Goal: Find specific fact: Find contact information

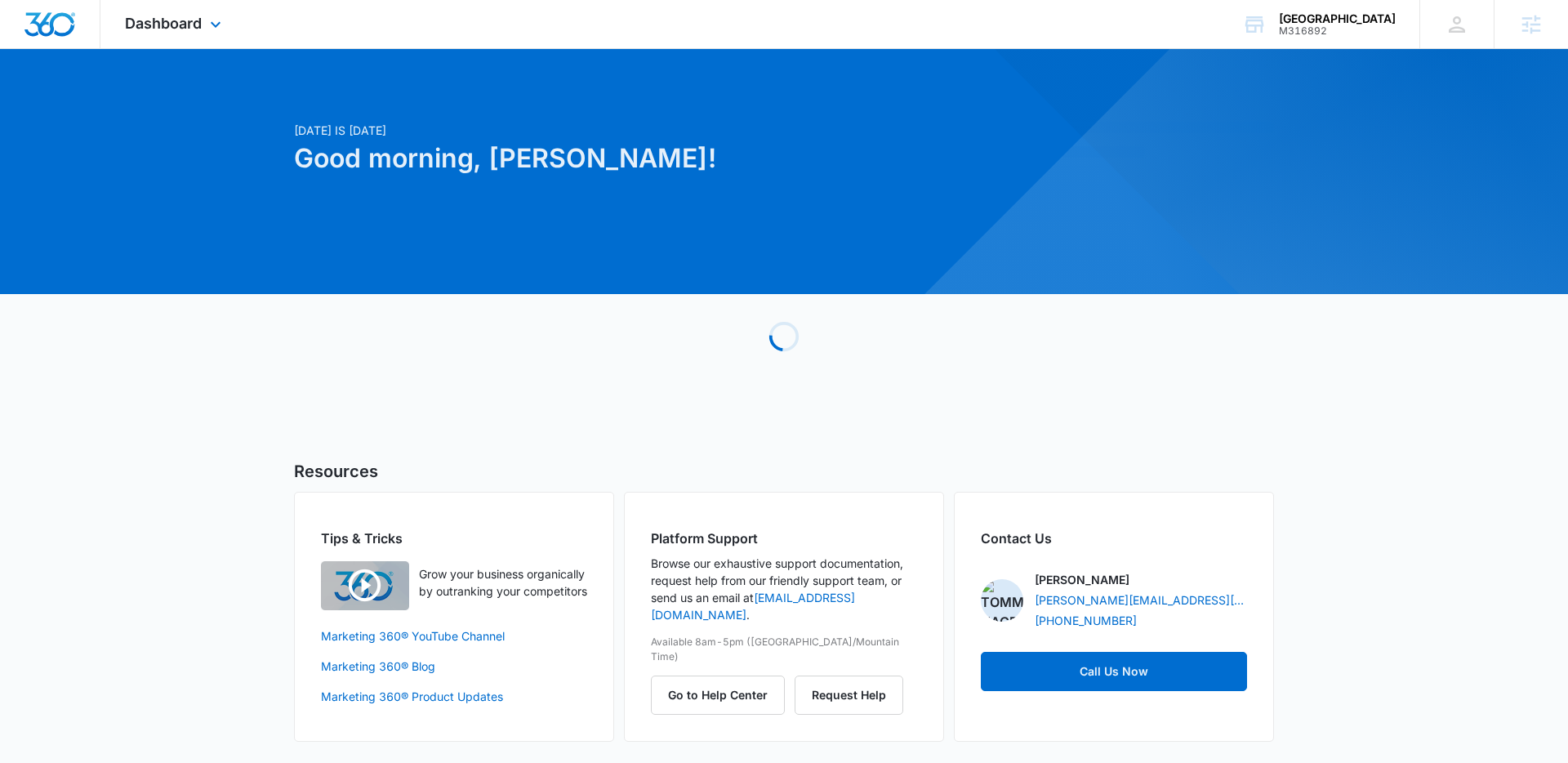
click at [202, 25] on div "Dashboard Apps Reputation Forms CRM Email Social Content Ads Intelligence Files…" at bounding box center [174, 24] width 150 height 49
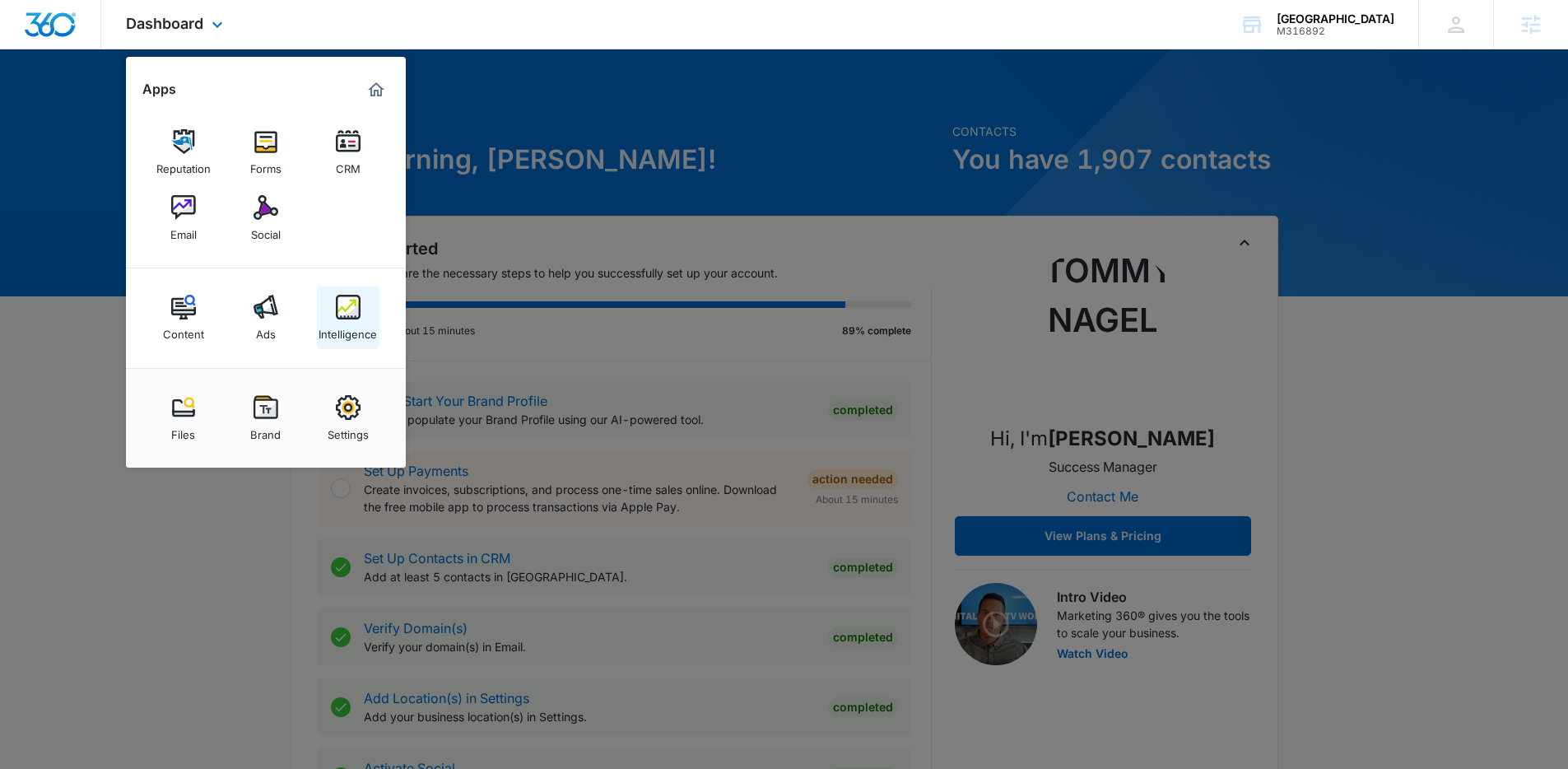
click at [352, 335] on div "Intelligence" at bounding box center [348, 330] width 59 height 21
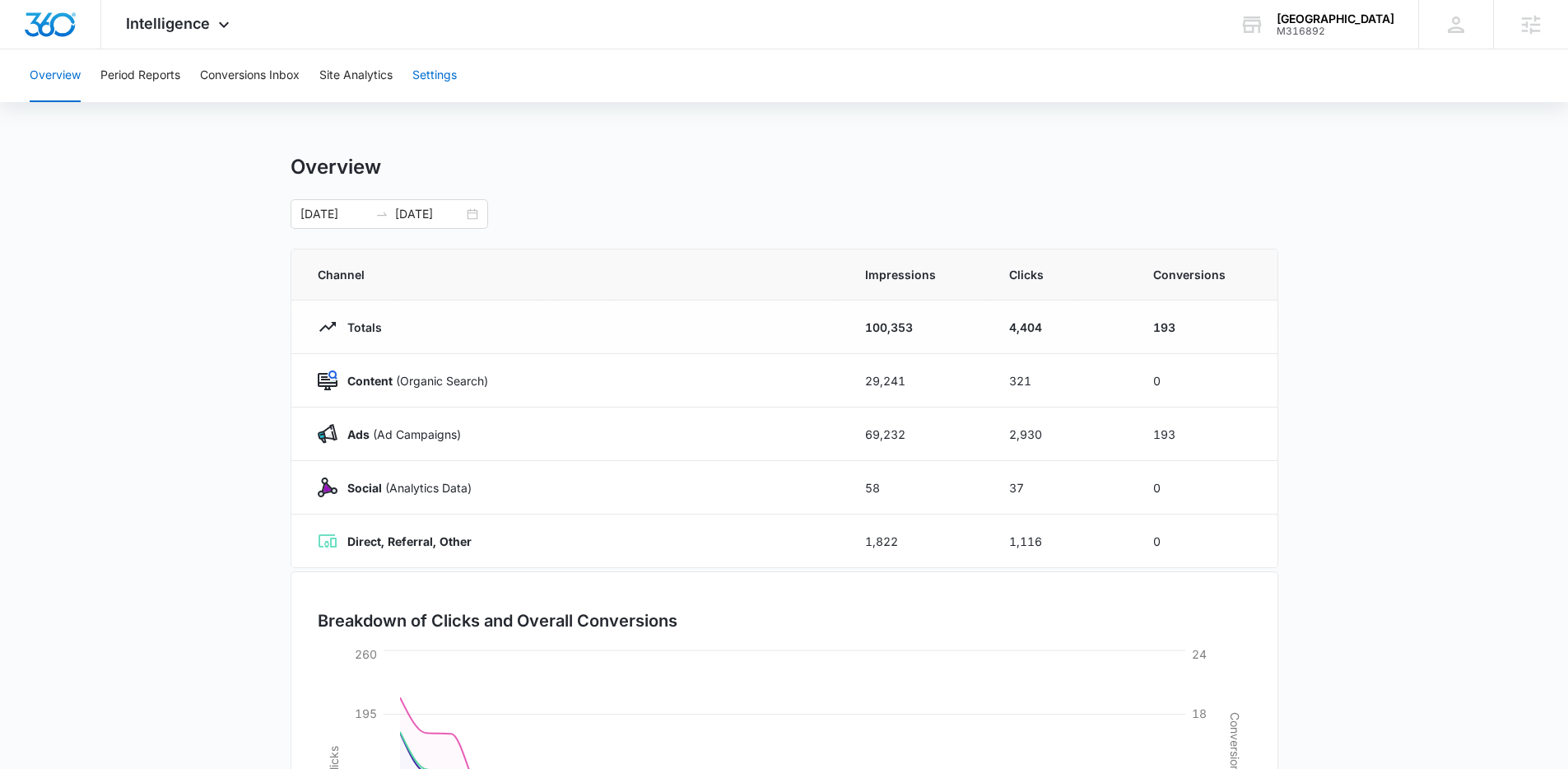
click at [436, 83] on button "Settings" at bounding box center [434, 75] width 44 height 53
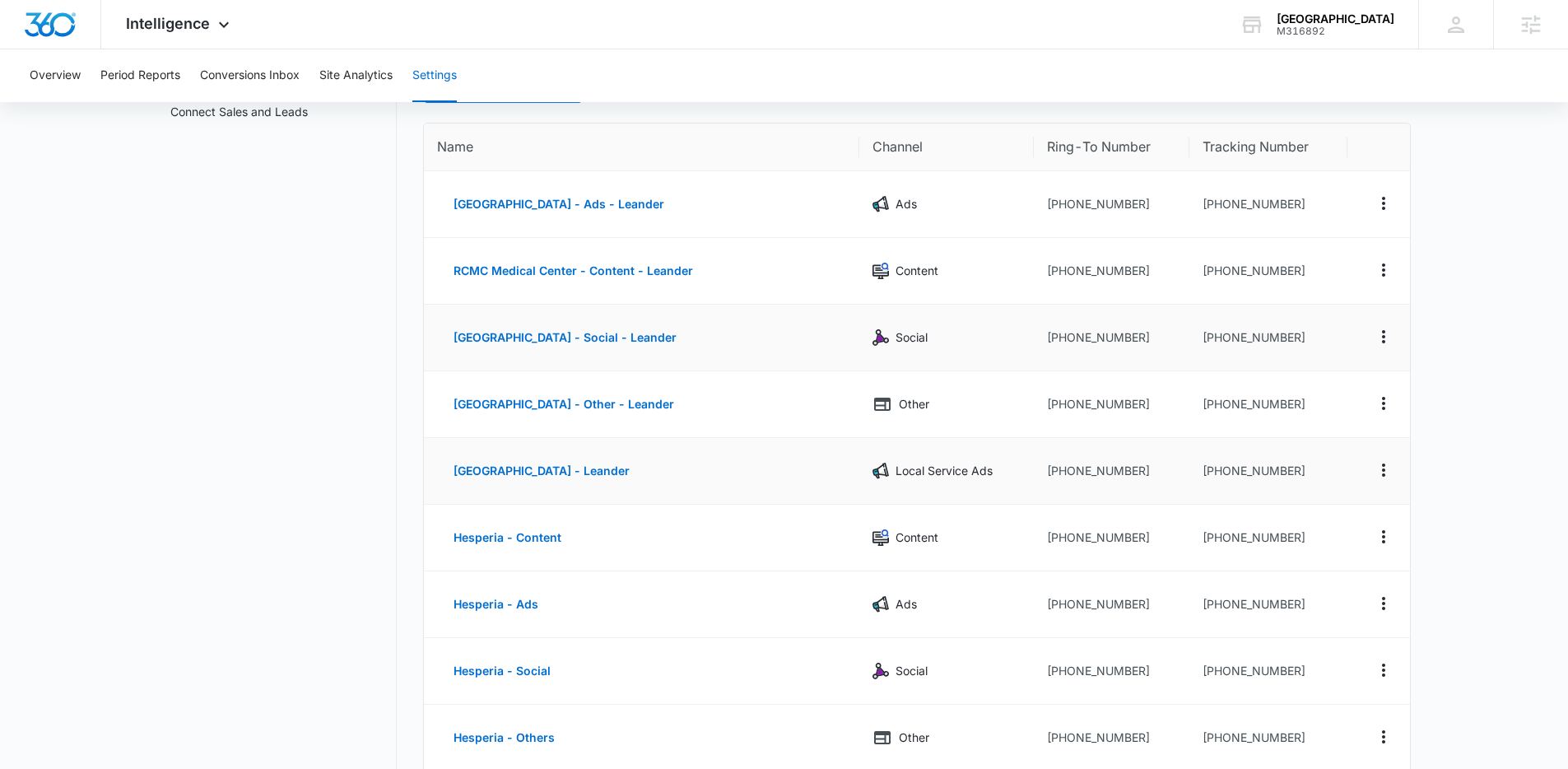
scroll to position [155, 0]
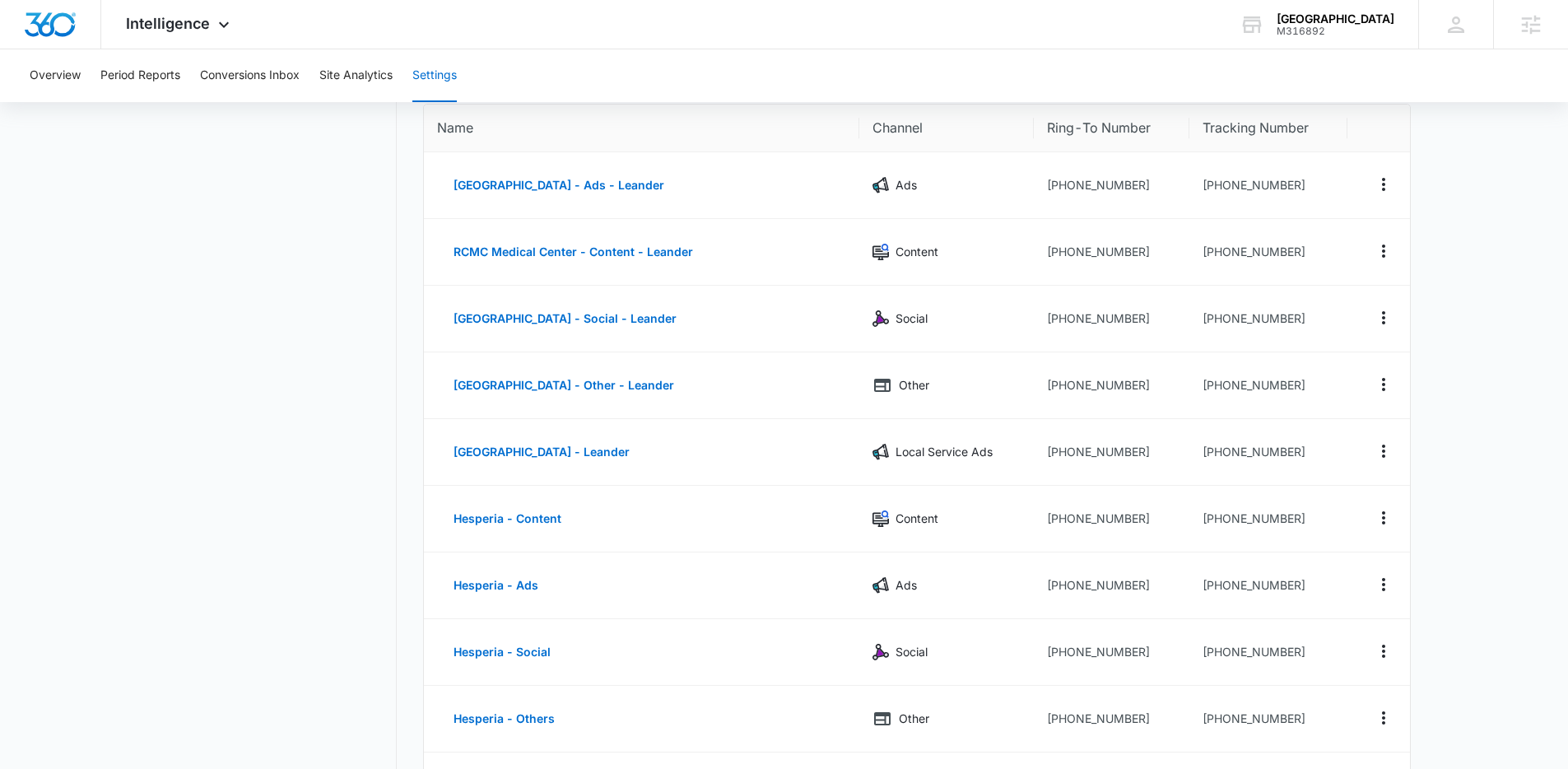
click at [873, 51] on div "Overview Period Reports Conversions Inbox Site Analytics Settings" at bounding box center [784, 75] width 1529 height 53
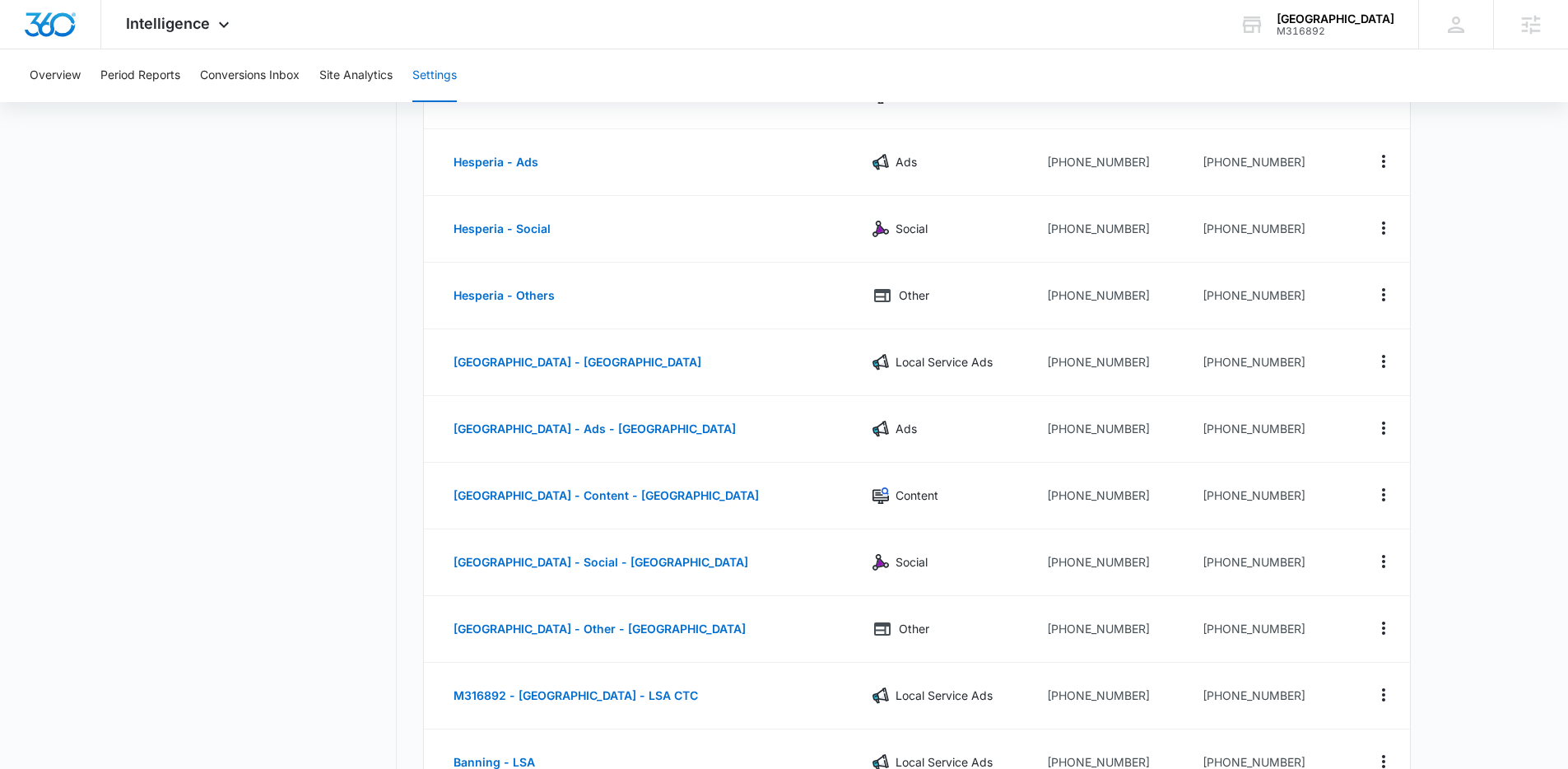
scroll to position [582, 0]
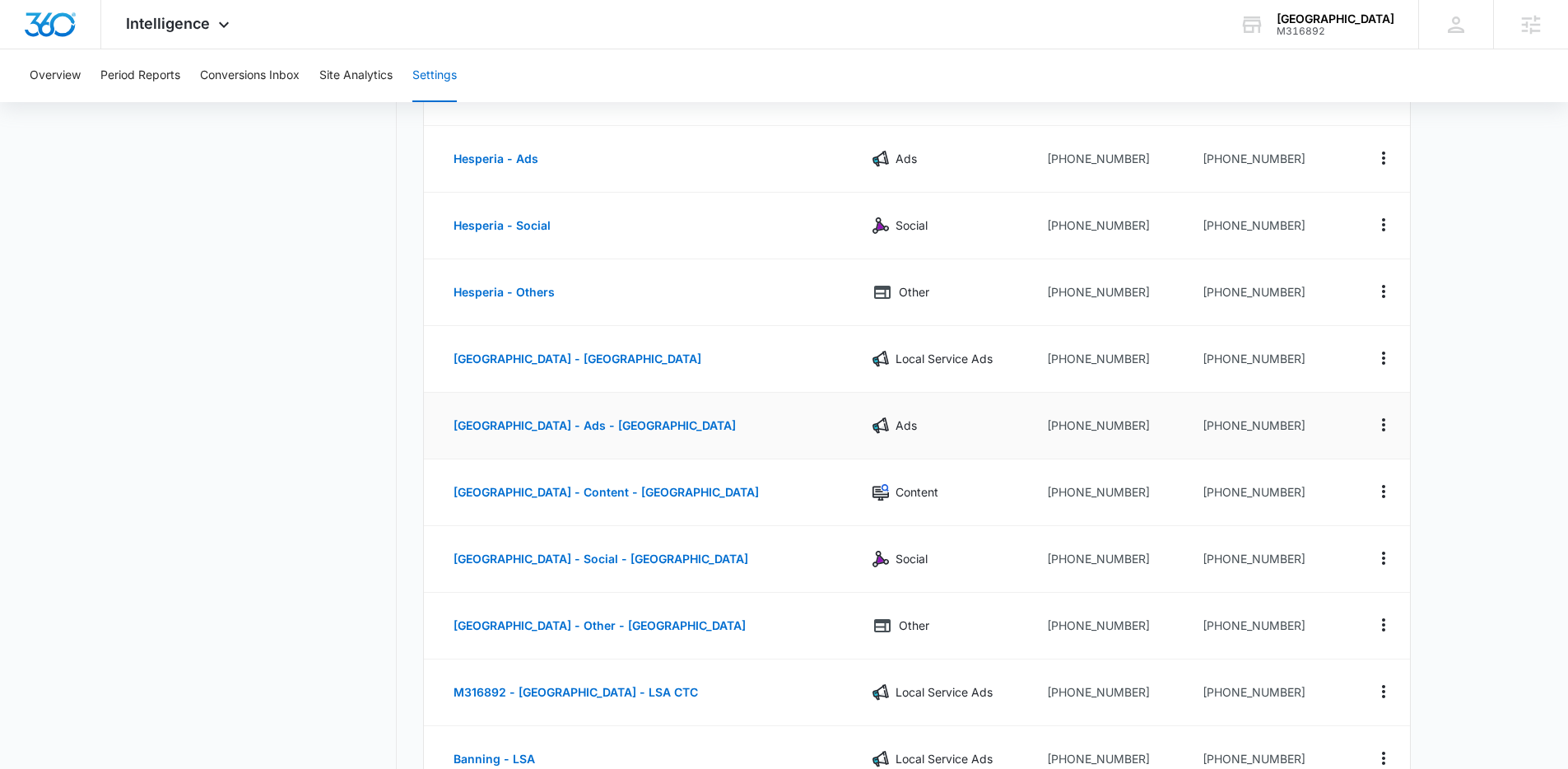
click at [1281, 428] on td "[PHONE_NUMBER]" at bounding box center [1268, 426] width 158 height 66
drag, startPoint x: 1307, startPoint y: 424, endPoint x: 1262, endPoint y: 429, distance: 45.3
click at [1262, 429] on td "[PHONE_NUMBER]" at bounding box center [1268, 426] width 158 height 66
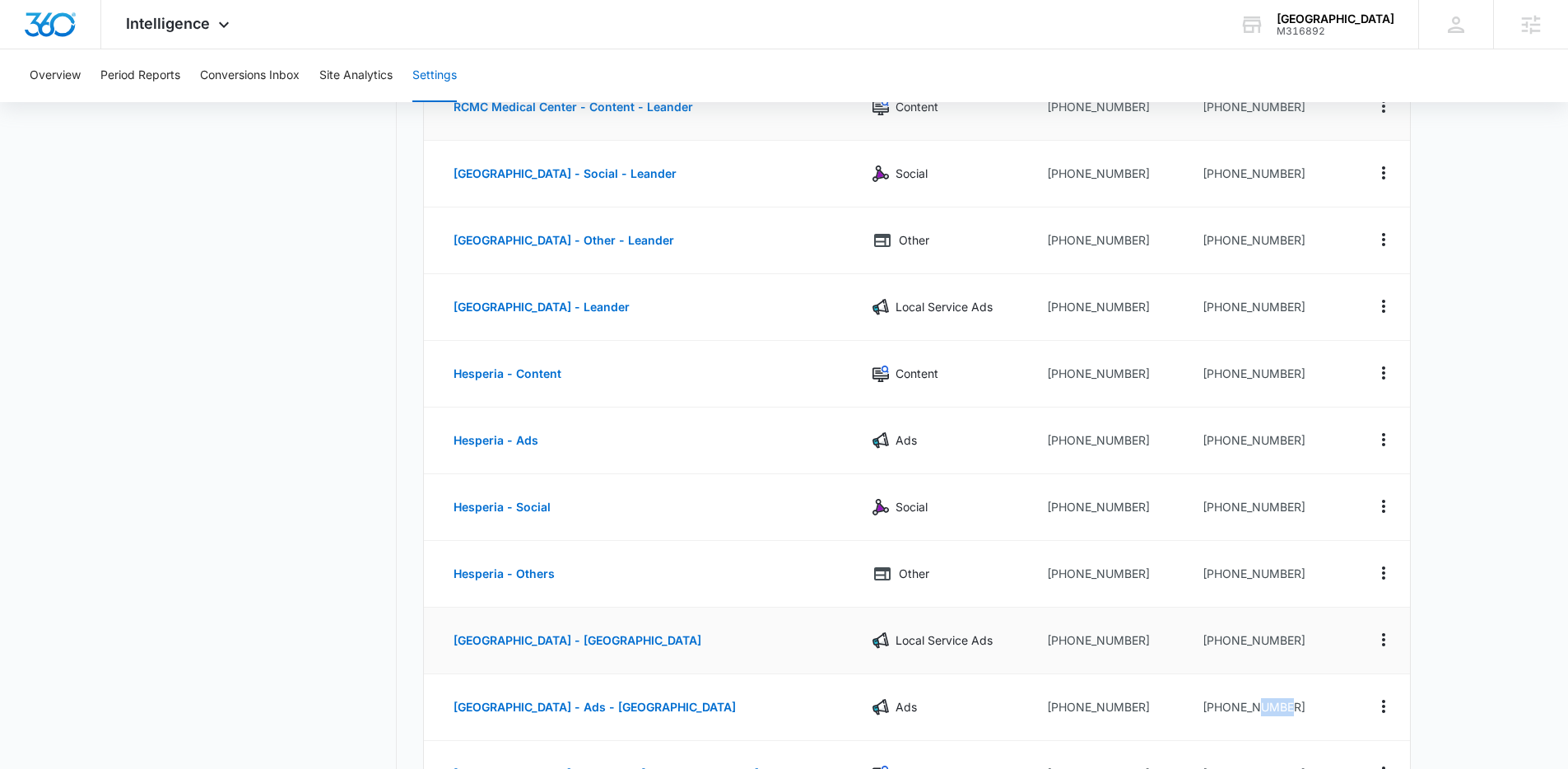
scroll to position [554, 0]
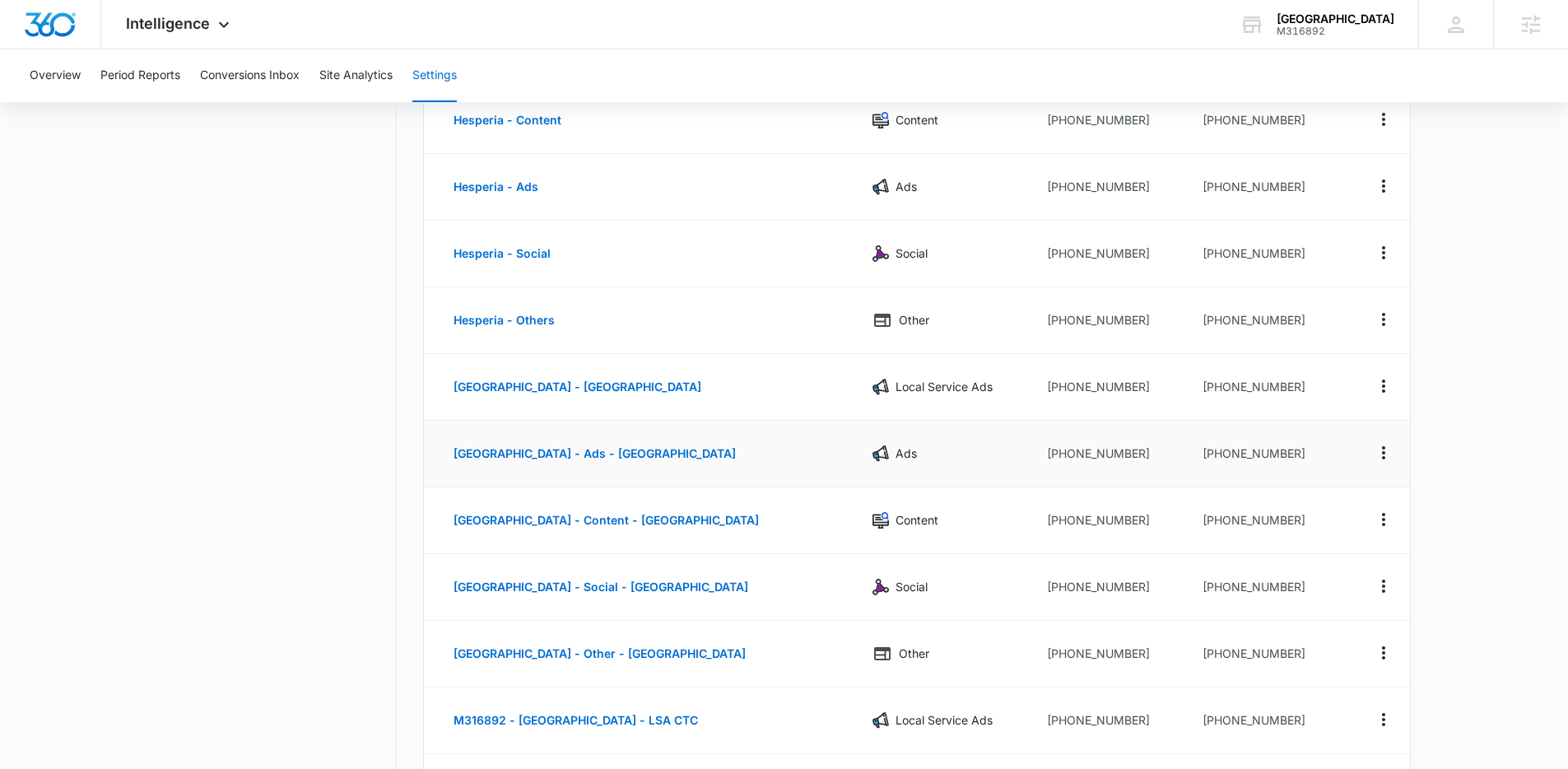
click at [1197, 439] on td "[PHONE_NUMBER]" at bounding box center [1268, 454] width 158 height 66
drag, startPoint x: 1308, startPoint y: 454, endPoint x: 1214, endPoint y: 459, distance: 94.1
click at [1214, 459] on td "[PHONE_NUMBER]" at bounding box center [1268, 454] width 158 height 66
copy td "9092065936"
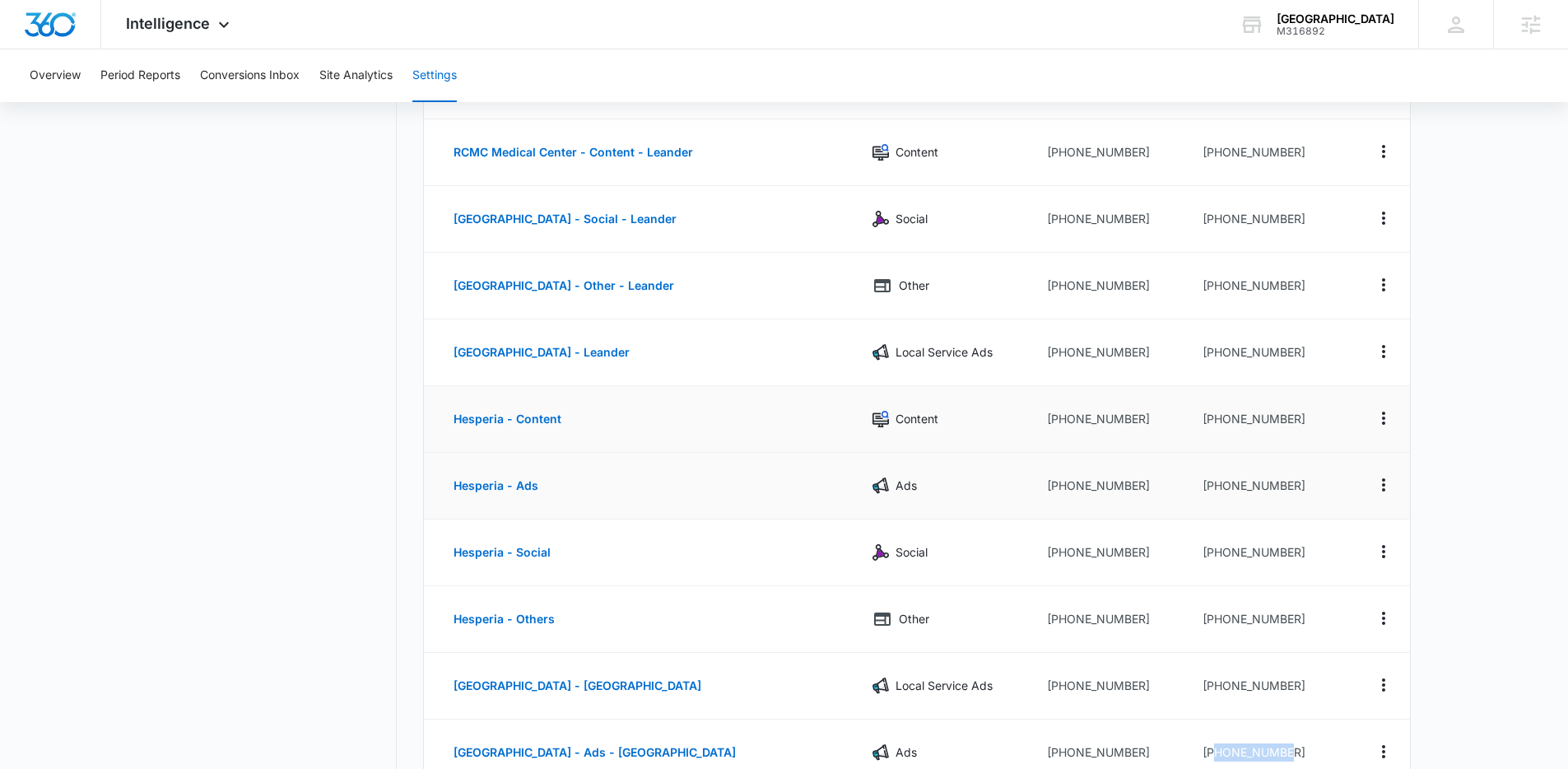
scroll to position [256, 0]
click at [1300, 483] on td "[PHONE_NUMBER]" at bounding box center [1268, 484] width 158 height 66
drag, startPoint x: 1296, startPoint y: 483, endPoint x: 1216, endPoint y: 485, distance: 80.0
click at [1216, 485] on td "[PHONE_NUMBER]" at bounding box center [1268, 484] width 158 height 66
copy td "7607607822"
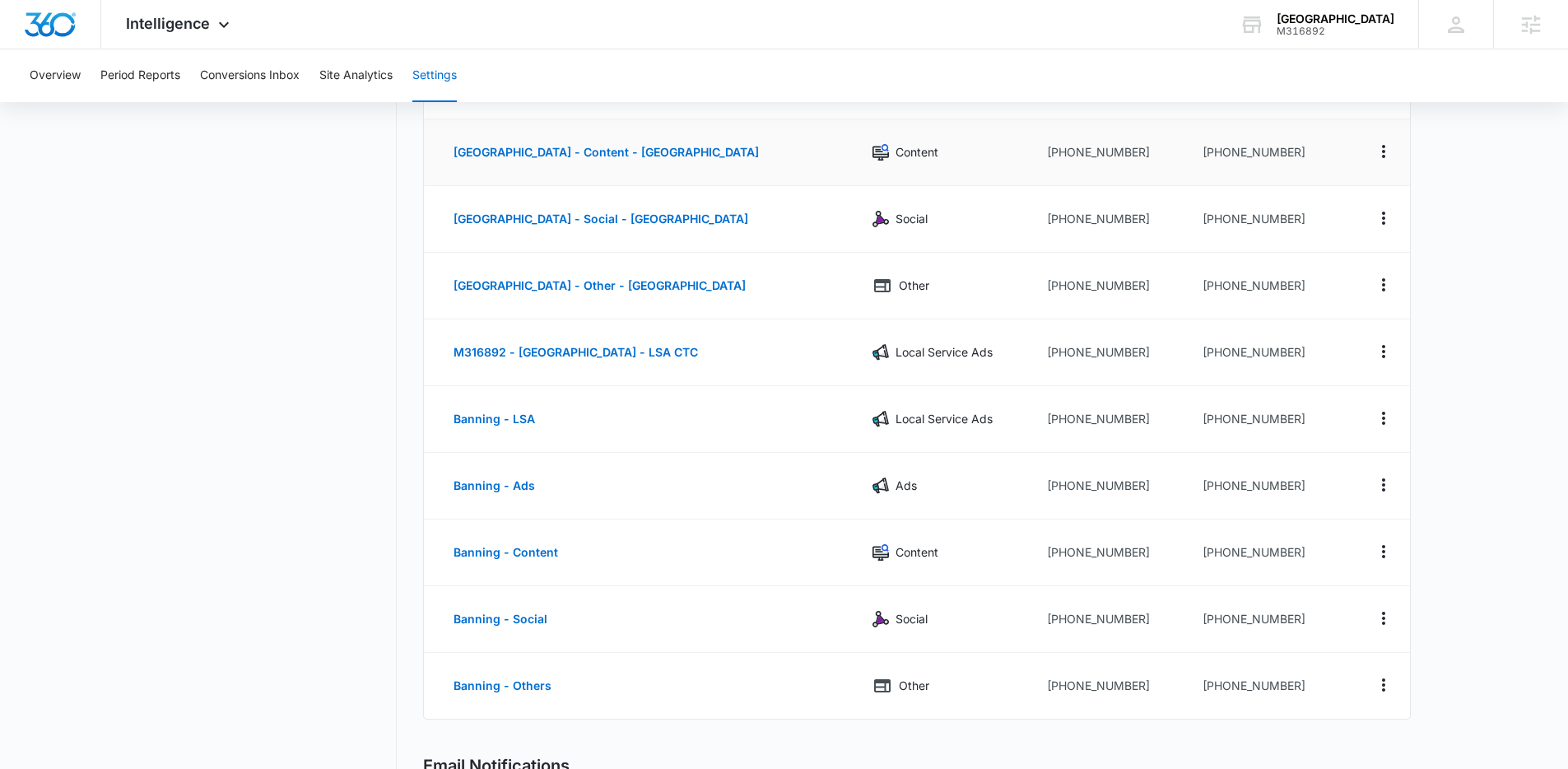
scroll to position [1013, 0]
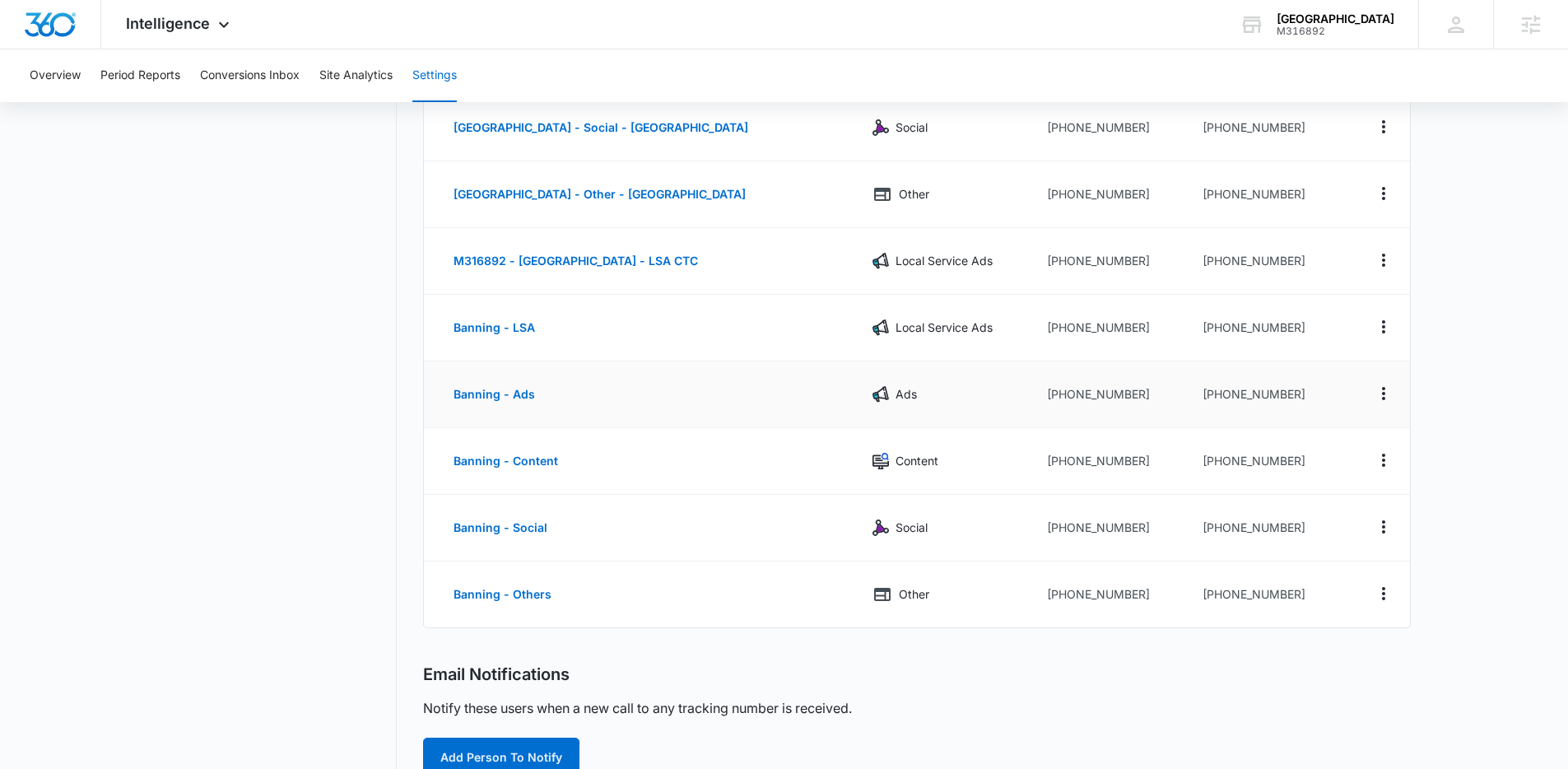
click at [1306, 394] on td "[PHONE_NUMBER]" at bounding box center [1268, 394] width 158 height 66
copy td "9512235087"
drag, startPoint x: 1306, startPoint y: 394, endPoint x: 1218, endPoint y: 395, distance: 88.0
click at [1218, 395] on td "[PHONE_NUMBER]" at bounding box center [1268, 394] width 158 height 66
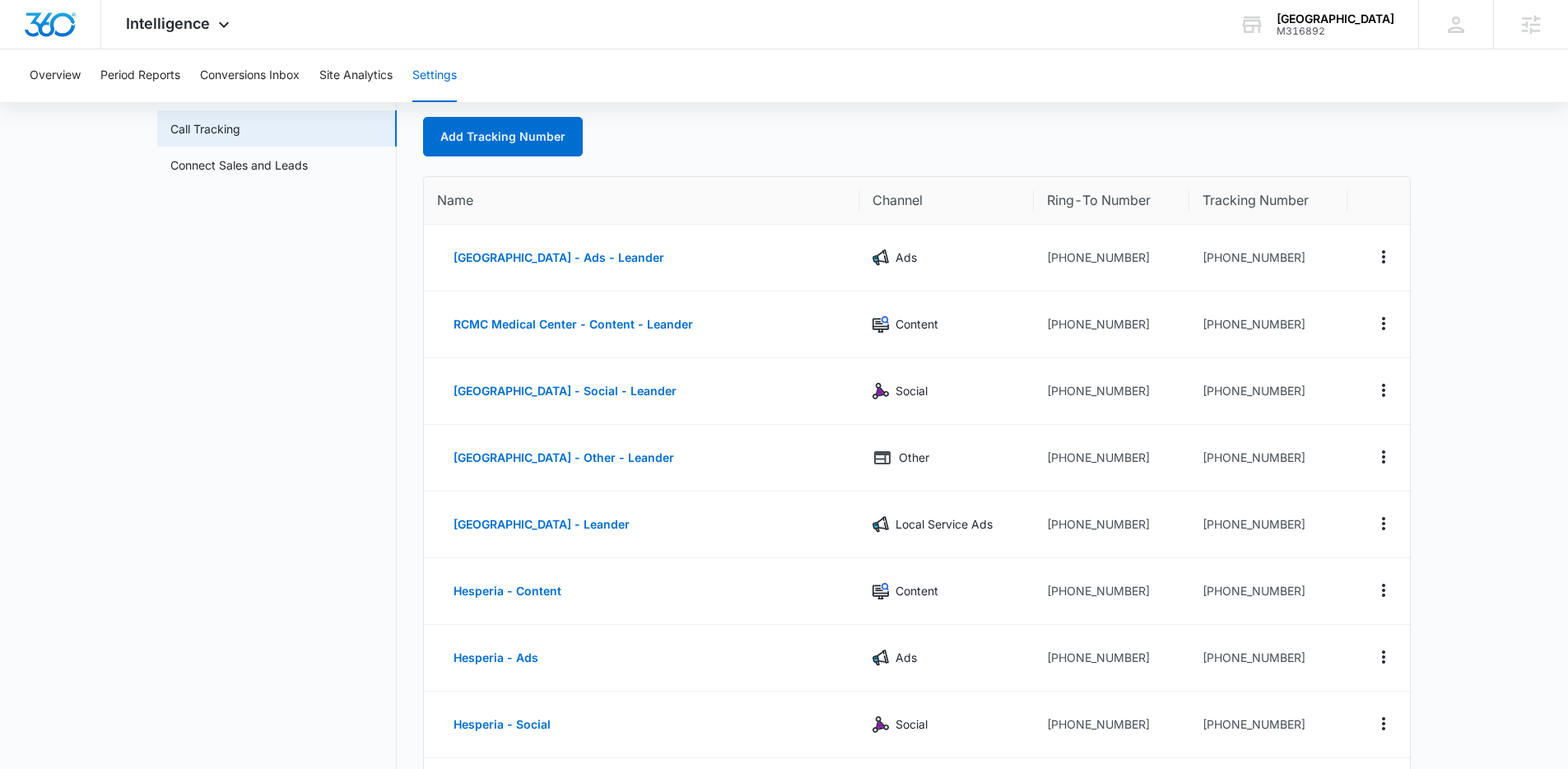
scroll to position [7, 0]
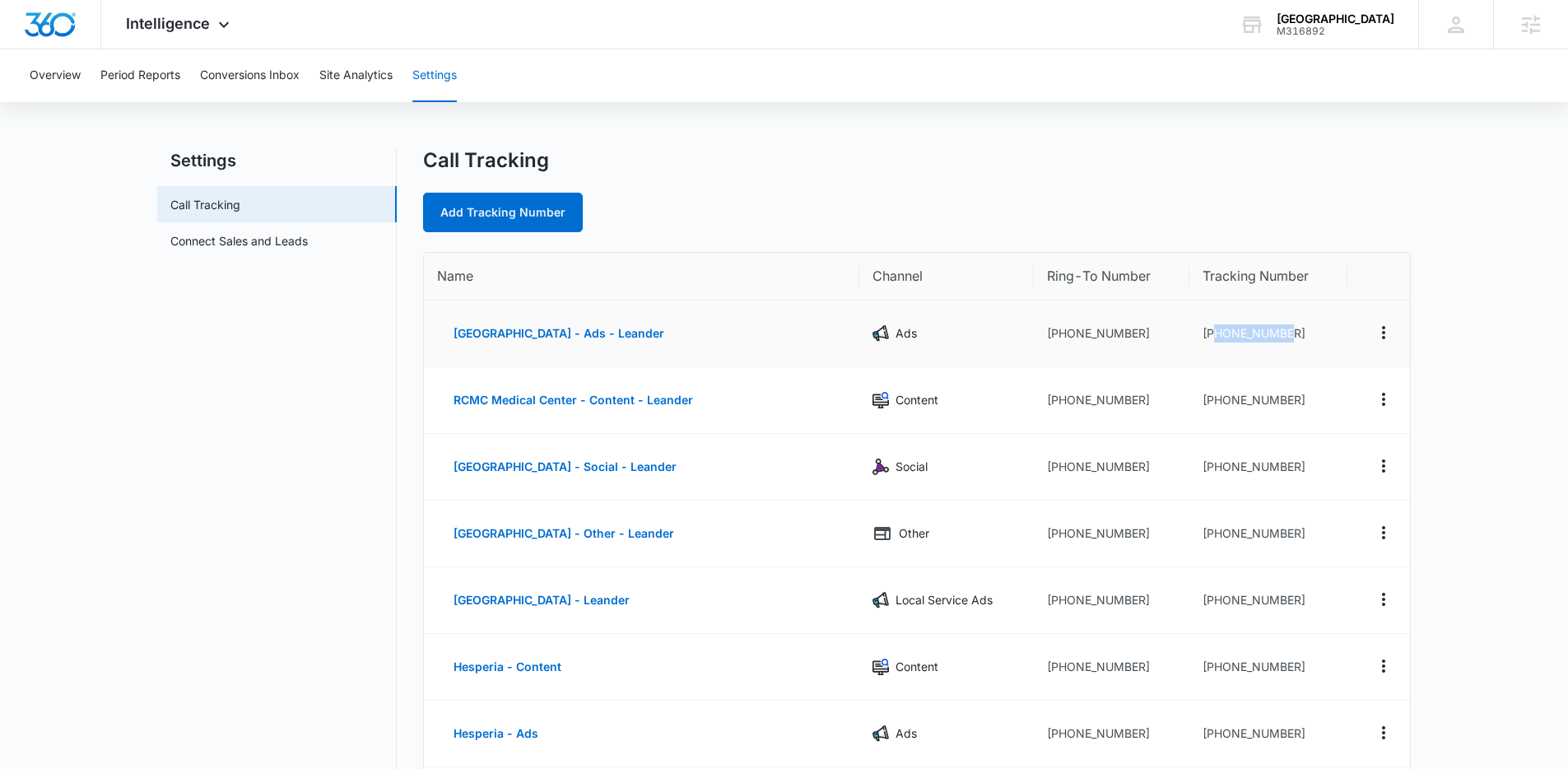
drag, startPoint x: 1291, startPoint y: 333, endPoint x: 1216, endPoint y: 337, distance: 75.1
click at [1216, 337] on td "[PHONE_NUMBER]" at bounding box center [1268, 334] width 158 height 66
copy td "5122985623"
